Goal: Transaction & Acquisition: Purchase product/service

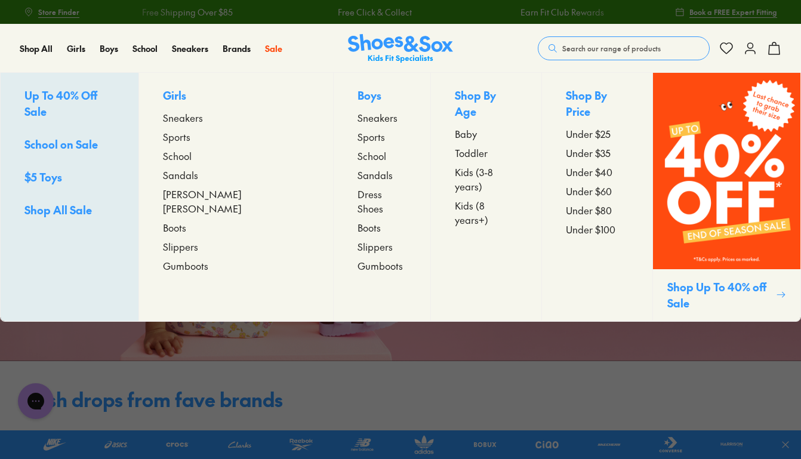
click at [358, 174] on span "Sandals" at bounding box center [375, 175] width 35 height 14
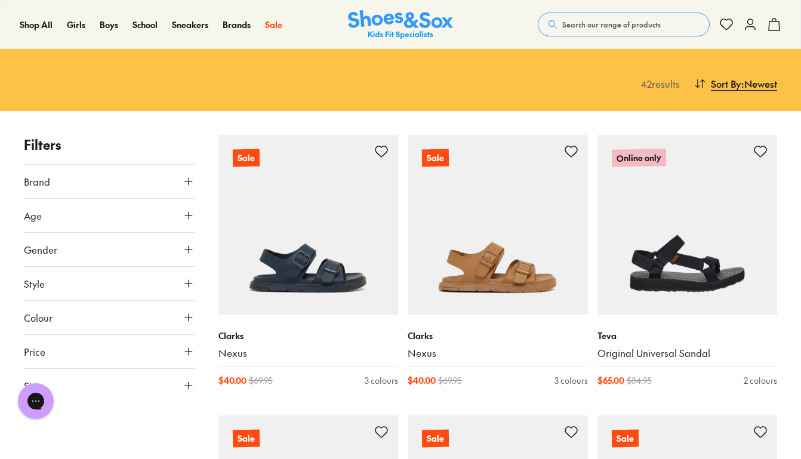
click at [141, 390] on button "Size" at bounding box center [109, 385] width 171 height 33
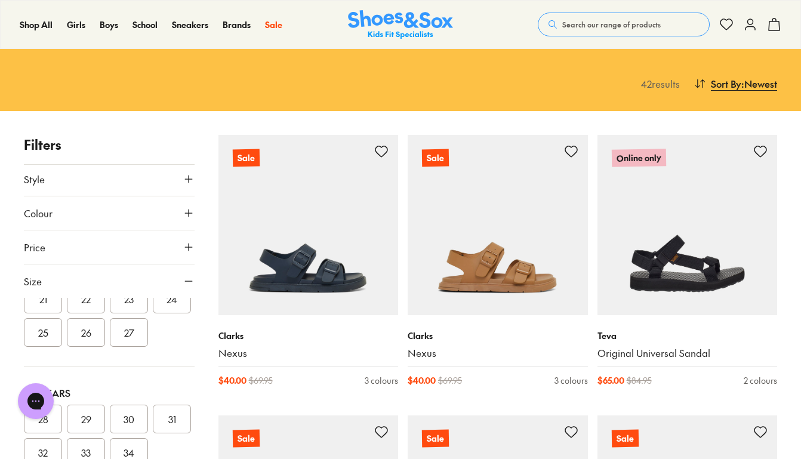
scroll to position [171, 0]
click at [62, 334] on button "25" at bounding box center [43, 331] width 38 height 29
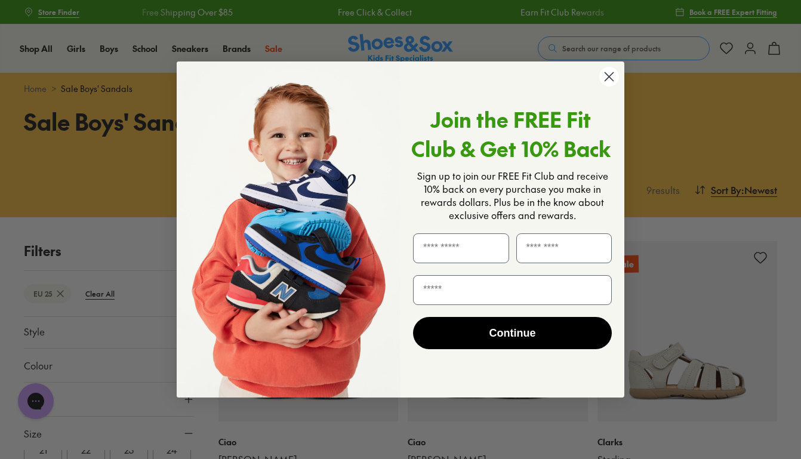
click at [612, 79] on icon "Close dialog" at bounding box center [610, 77] width 8 height 8
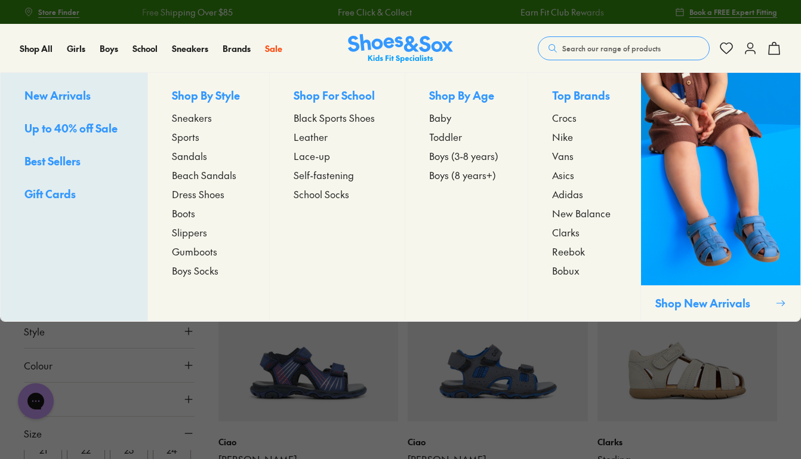
click at [192, 156] on span "Sandals" at bounding box center [189, 156] width 35 height 14
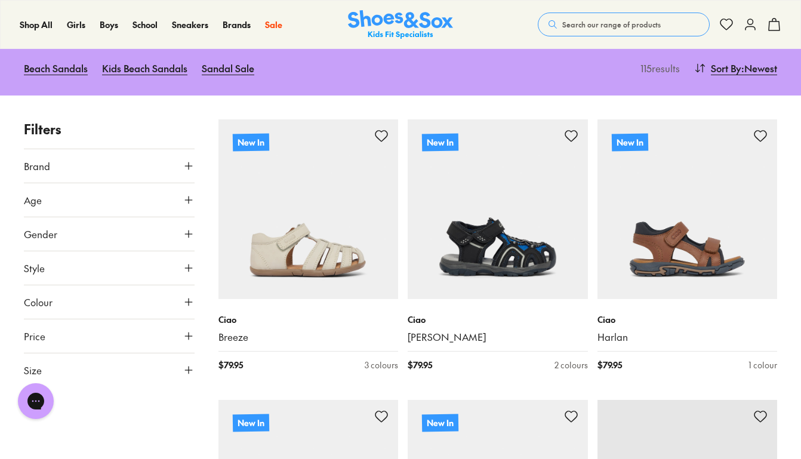
click at [84, 376] on button "Size" at bounding box center [109, 370] width 171 height 33
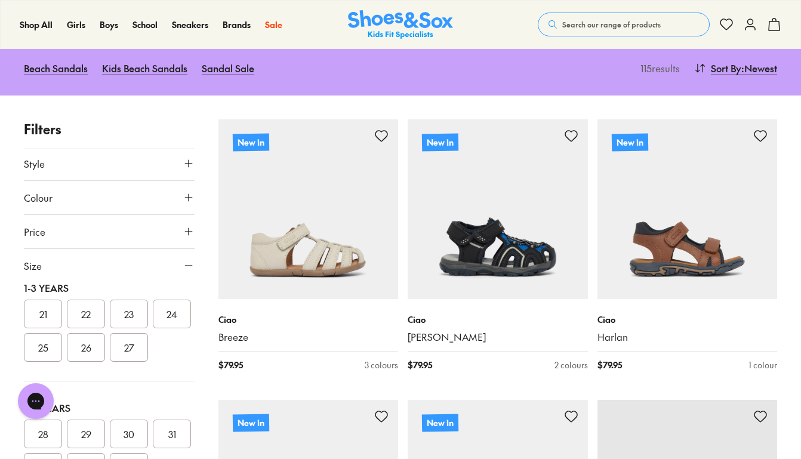
scroll to position [157, 0]
click at [62, 325] on button "25" at bounding box center [43, 329] width 38 height 29
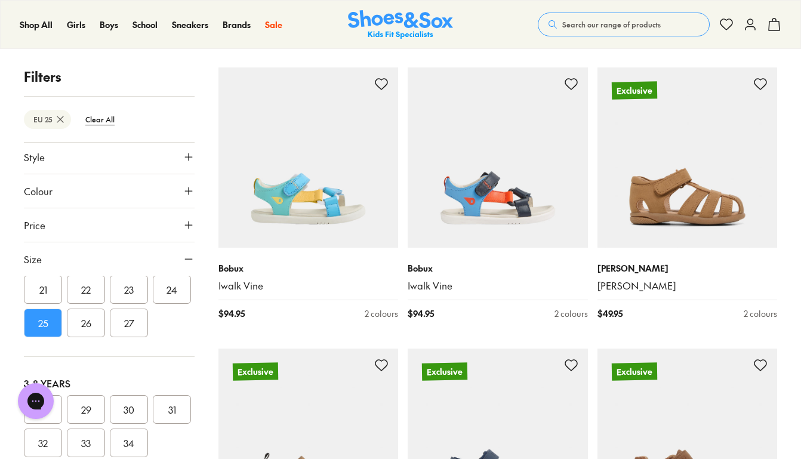
scroll to position [1335, 0]
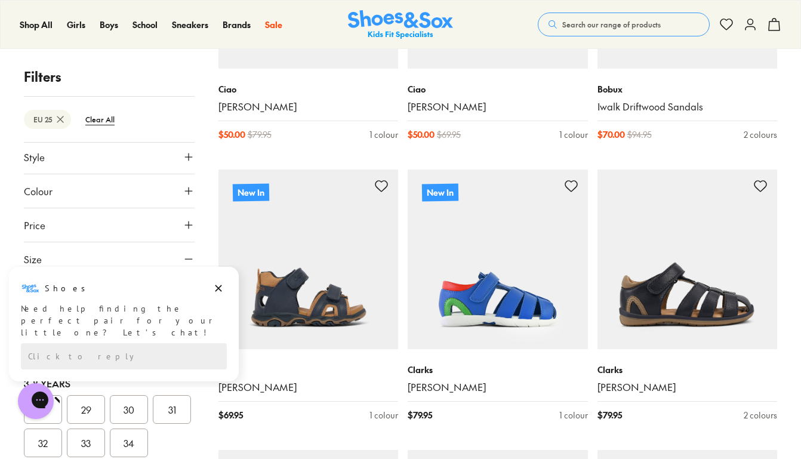
scroll to position [4049, 0]
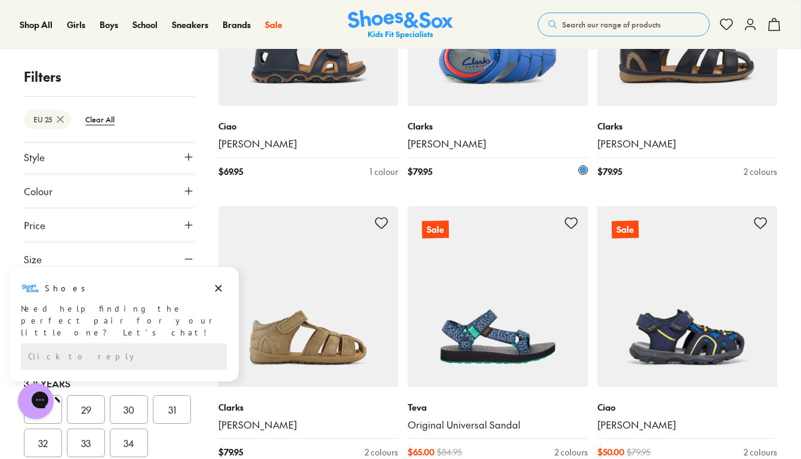
type input "***"
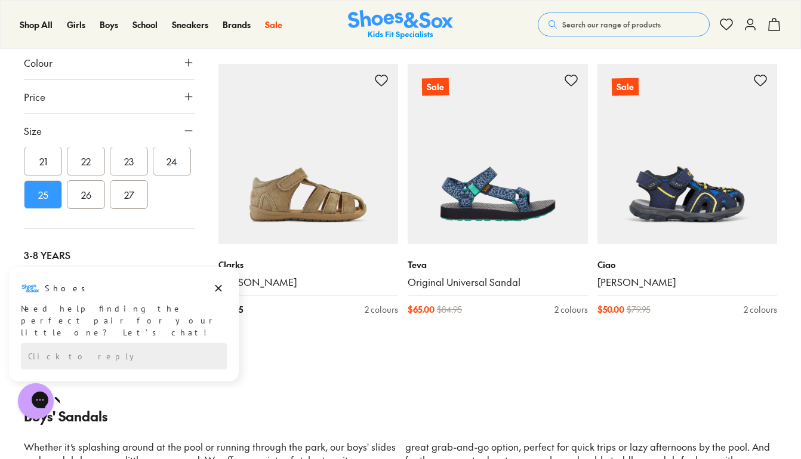
scroll to position [4419, 0]
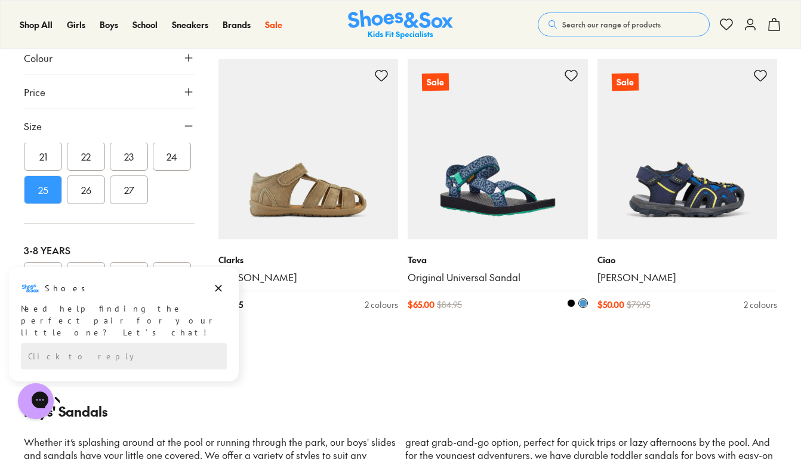
click at [478, 205] on img at bounding box center [498, 149] width 180 height 180
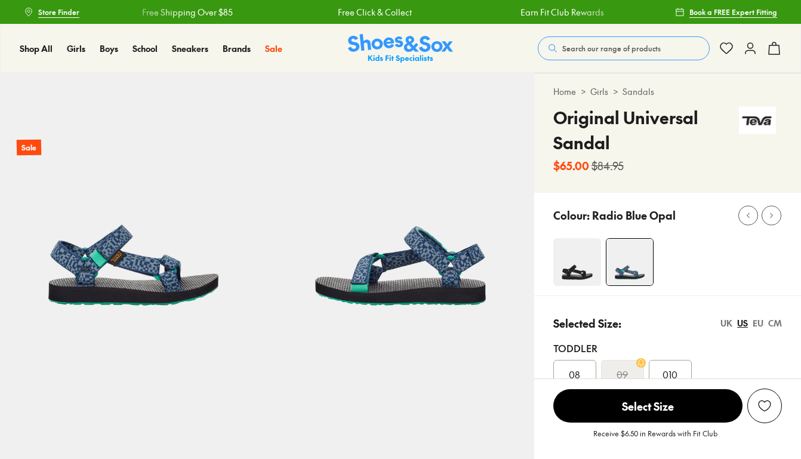
select select "*"
click at [586, 262] on img at bounding box center [578, 262] width 48 height 48
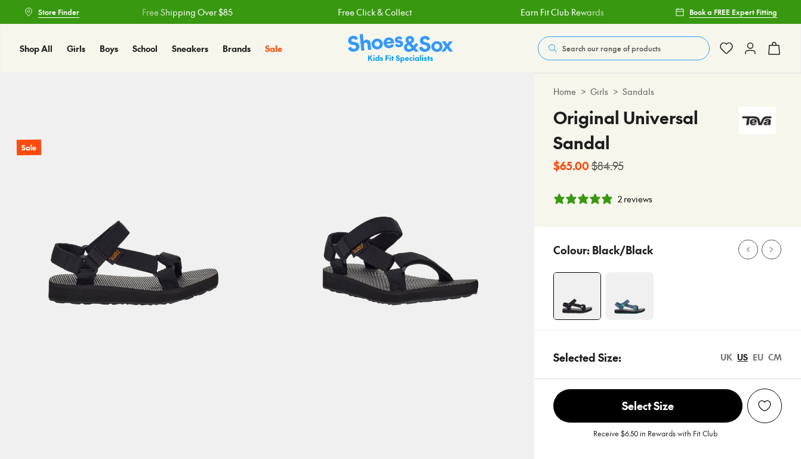
select select "*"
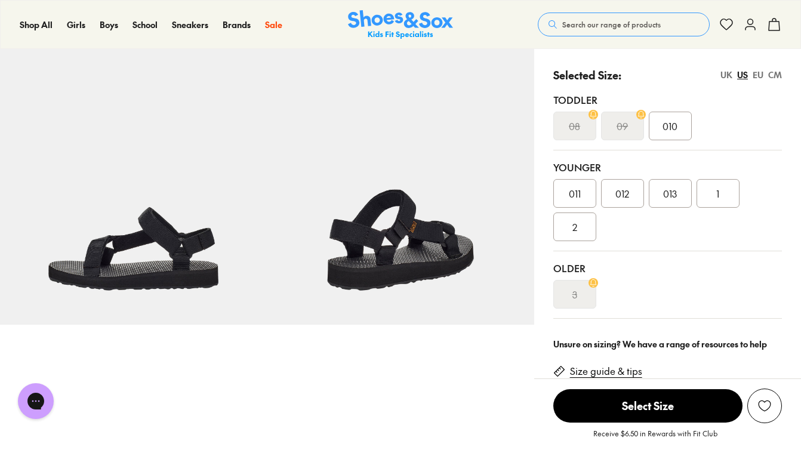
scroll to position [279, 0]
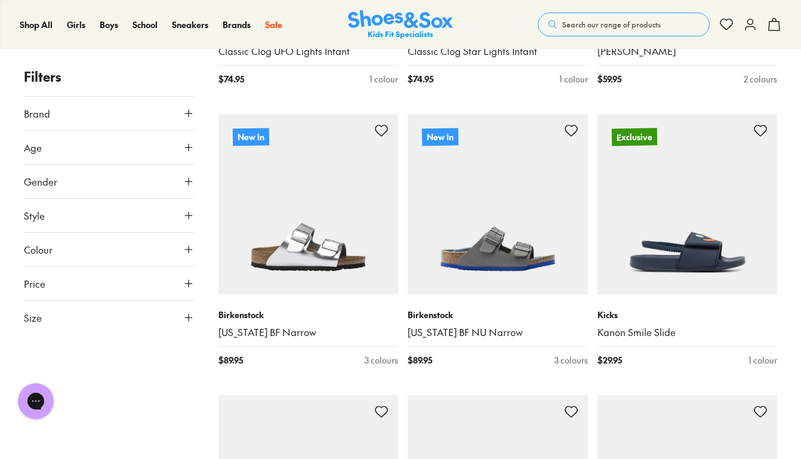
scroll to position [2386, 0]
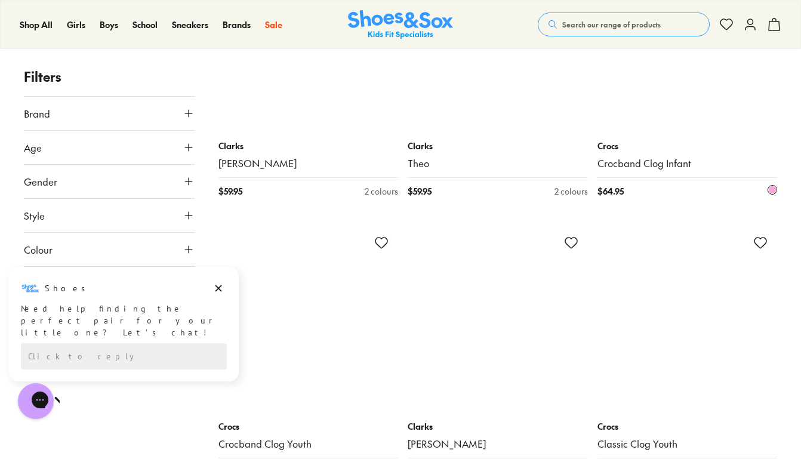
scroll to position [4938, 0]
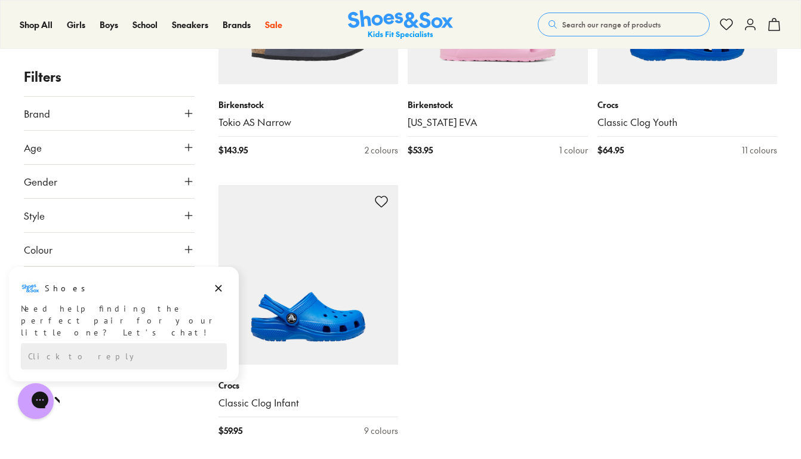
type input "***"
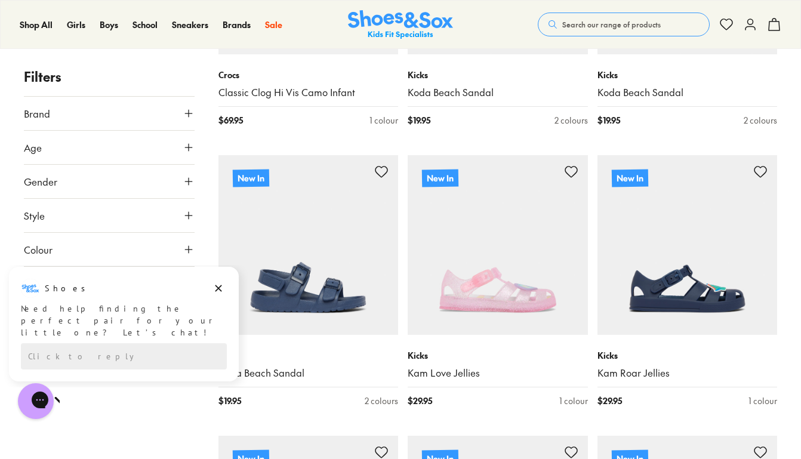
scroll to position [654, 0]
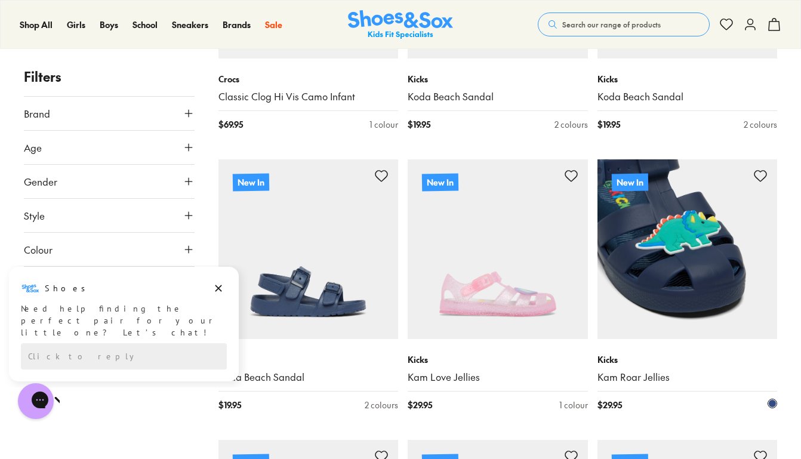
click at [680, 282] on img at bounding box center [688, 249] width 180 height 180
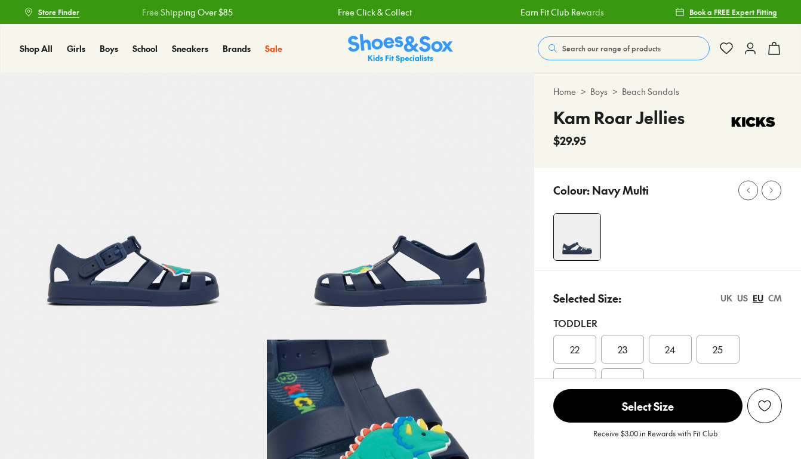
select select "*"
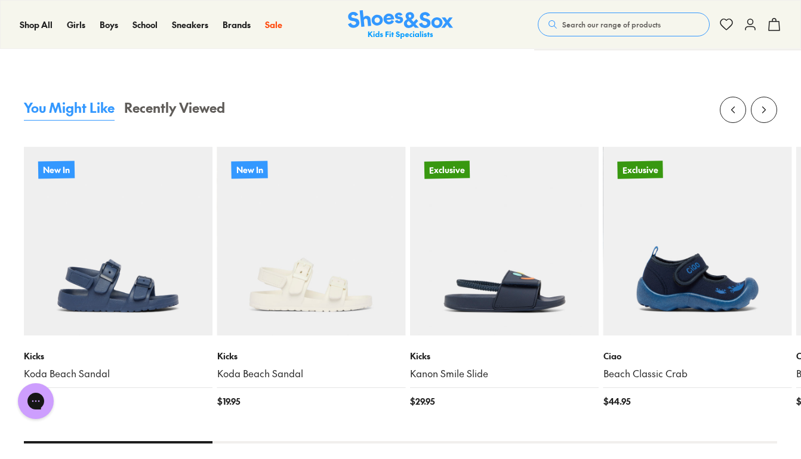
scroll to position [1120, 0]
